Goal: Task Accomplishment & Management: Manage account settings

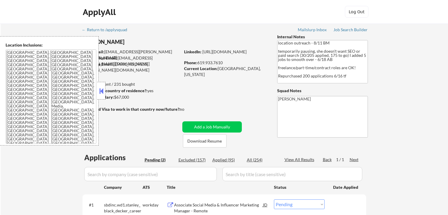
select select ""pending""
click at [214, 100] on div "← Return to /applysquad Mailslurp Inbox Job Search Builder [PERSON_NAME] User E…" at bounding box center [224, 145] width 294 height 243
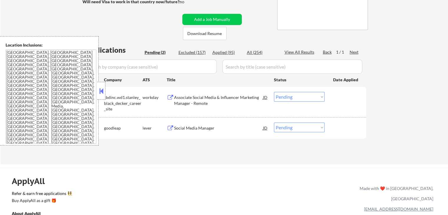
scroll to position [118, 0]
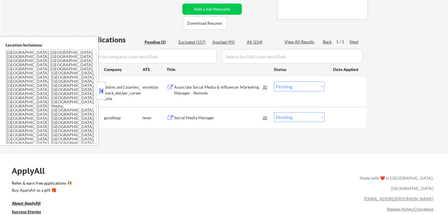
click at [169, 84] on button at bounding box center [170, 87] width 7 height 6
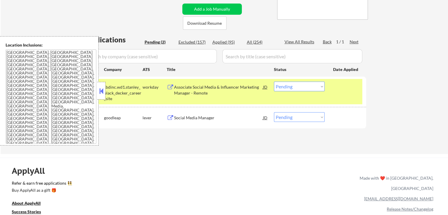
click at [303, 87] on select "Choose an option... Pending Applied Excluded (Questions) Excluded (Expired) Exc…" at bounding box center [299, 87] width 51 height 10
click at [274, 82] on select "Choose an option... Pending Applied Excluded (Questions) Excluded (Expired) Exc…" at bounding box center [299, 87] width 51 height 10
click at [170, 117] on button at bounding box center [170, 118] width 7 height 6
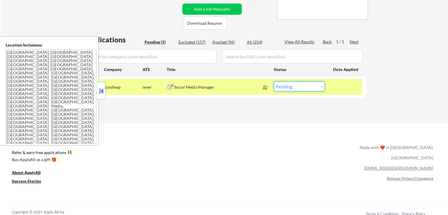
click at [286, 87] on select "Choose an option... Pending Applied Excluded (Questions) Excluded (Expired) Exc…" at bounding box center [299, 87] width 51 height 10
select select ""excluded""
click at [274, 82] on select "Choose an option... Pending Applied Excluded (Questions) Excluded (Expired) Exc…" at bounding box center [299, 87] width 51 height 10
